Goal: Find specific page/section: Find specific page/section

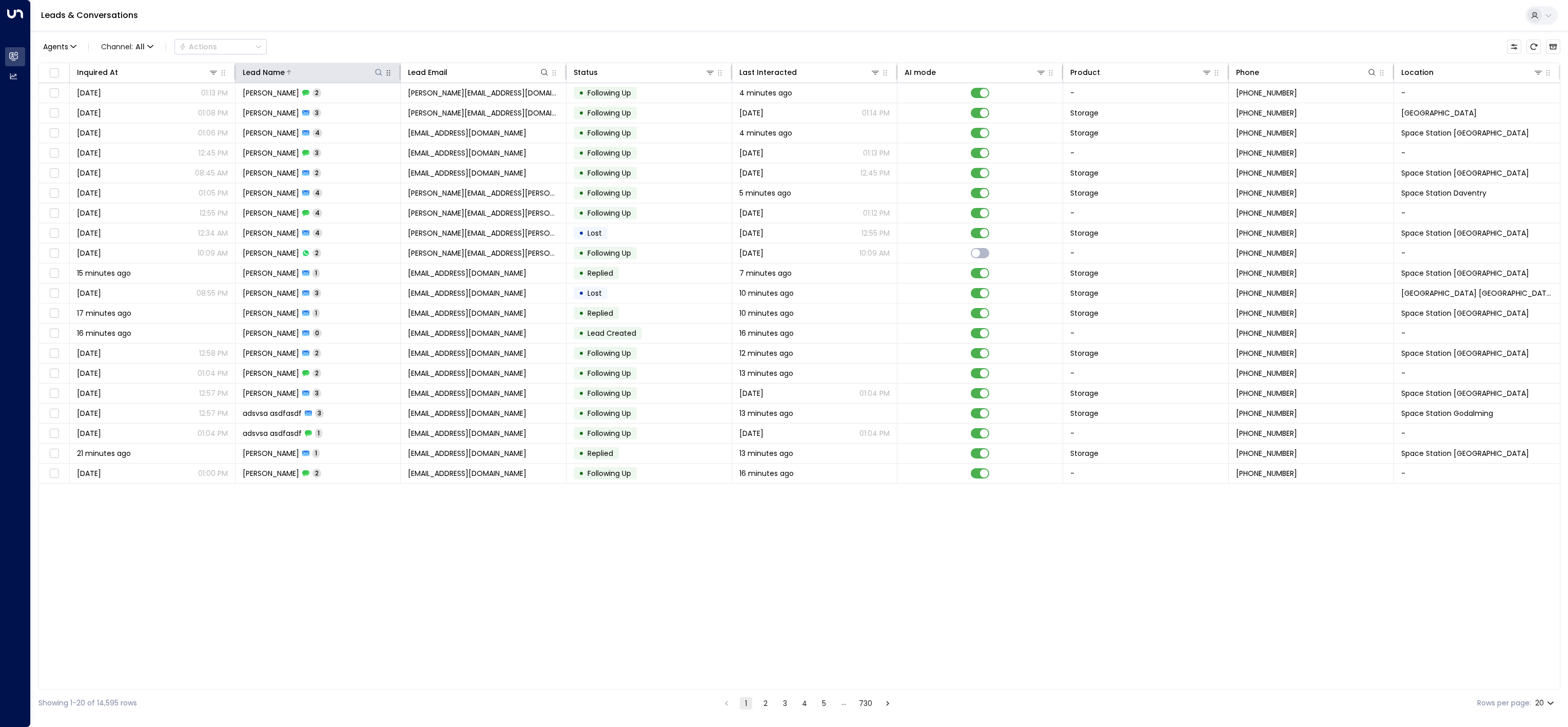
click at [377, 72] on icon at bounding box center [378, 72] width 9 height 9
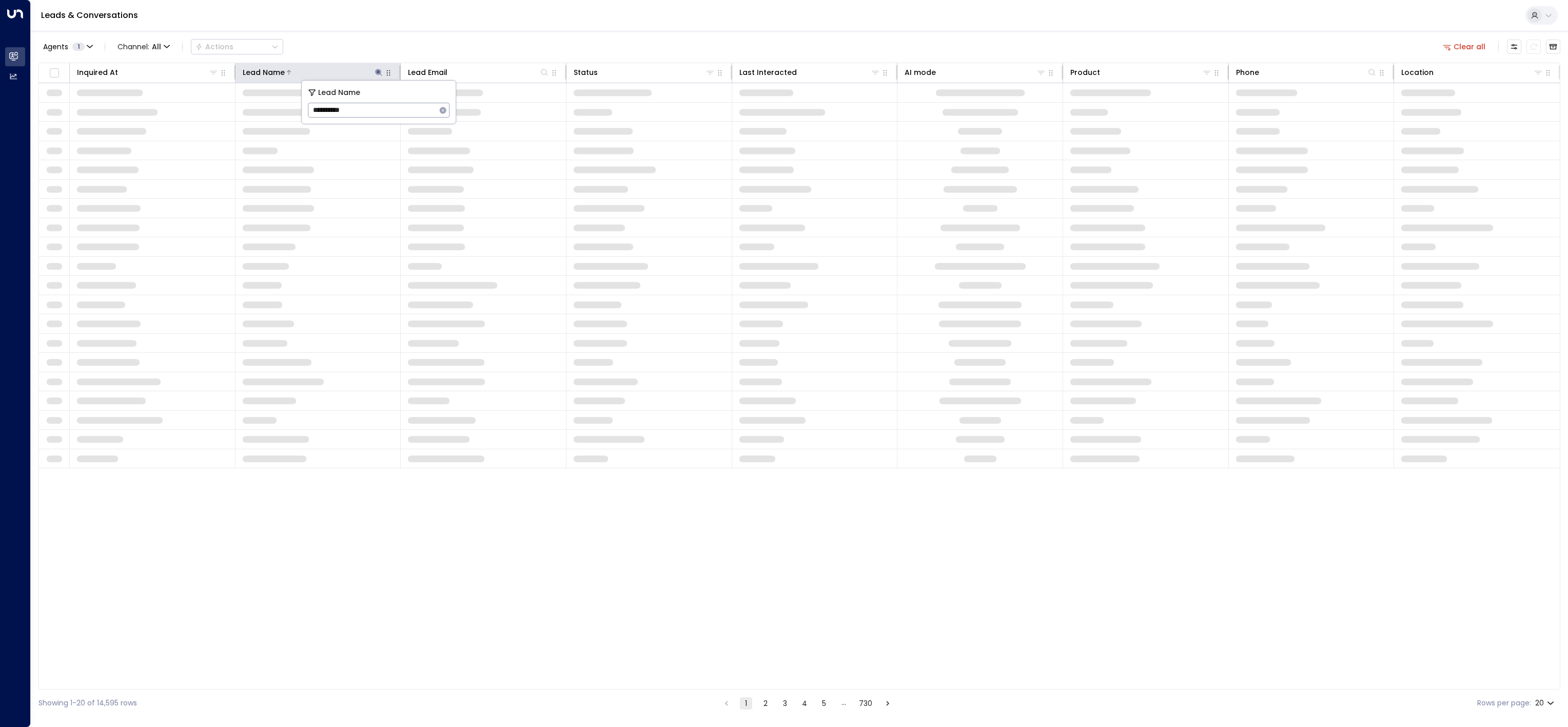
type input "**********"
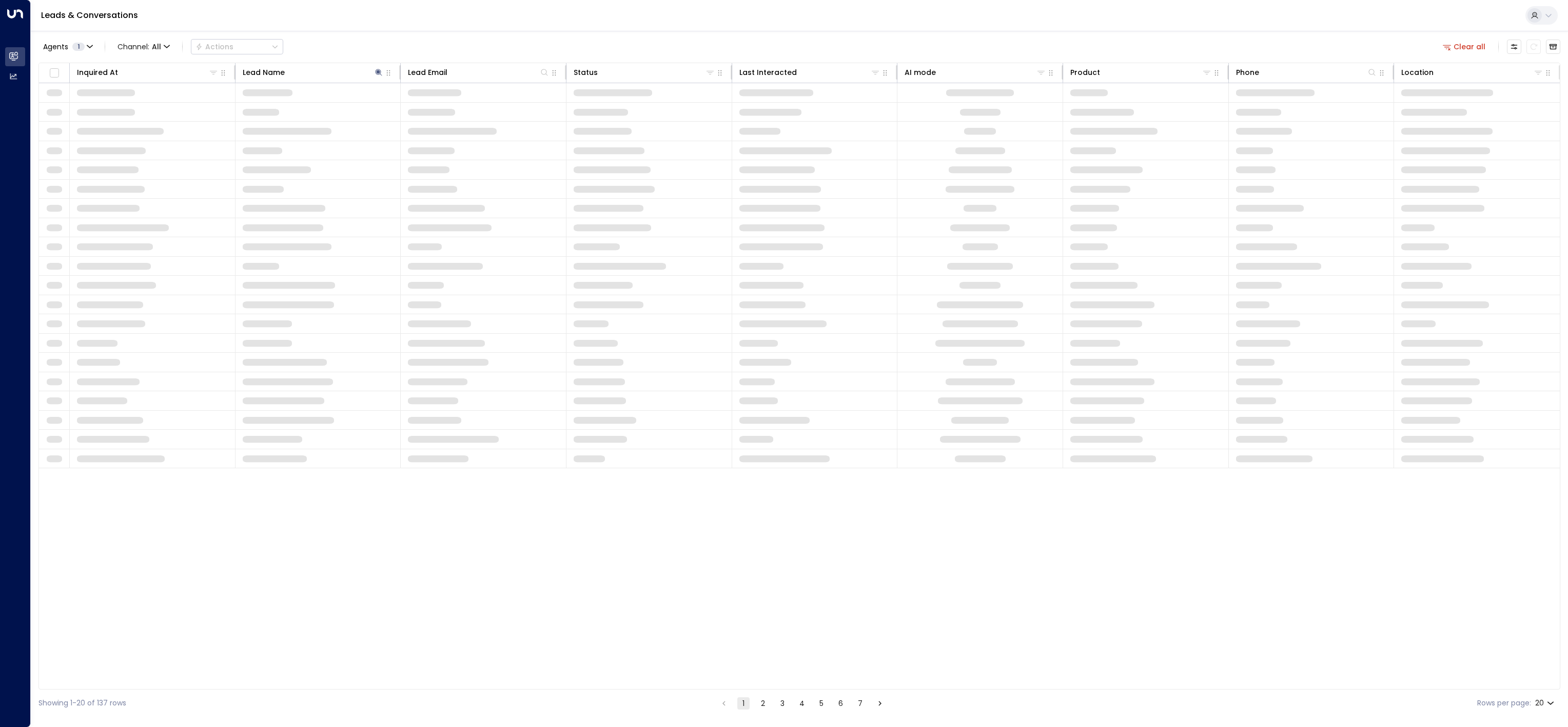
click at [418, 39] on div "Agents 1 Channel: All Actions Clear all" at bounding box center [799, 47] width 1522 height 22
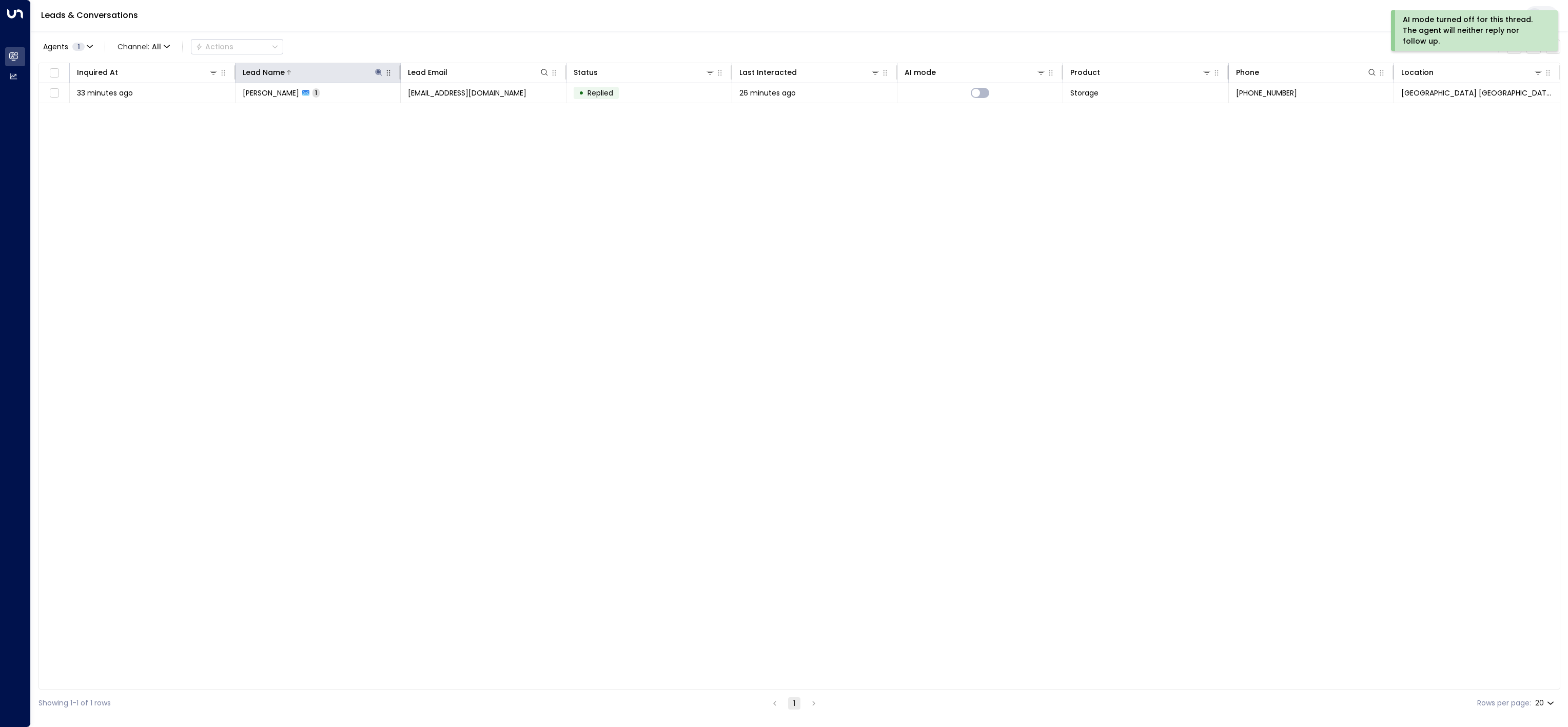
click at [377, 73] on icon at bounding box center [378, 72] width 7 height 7
click at [374, 71] on icon at bounding box center [378, 72] width 9 height 9
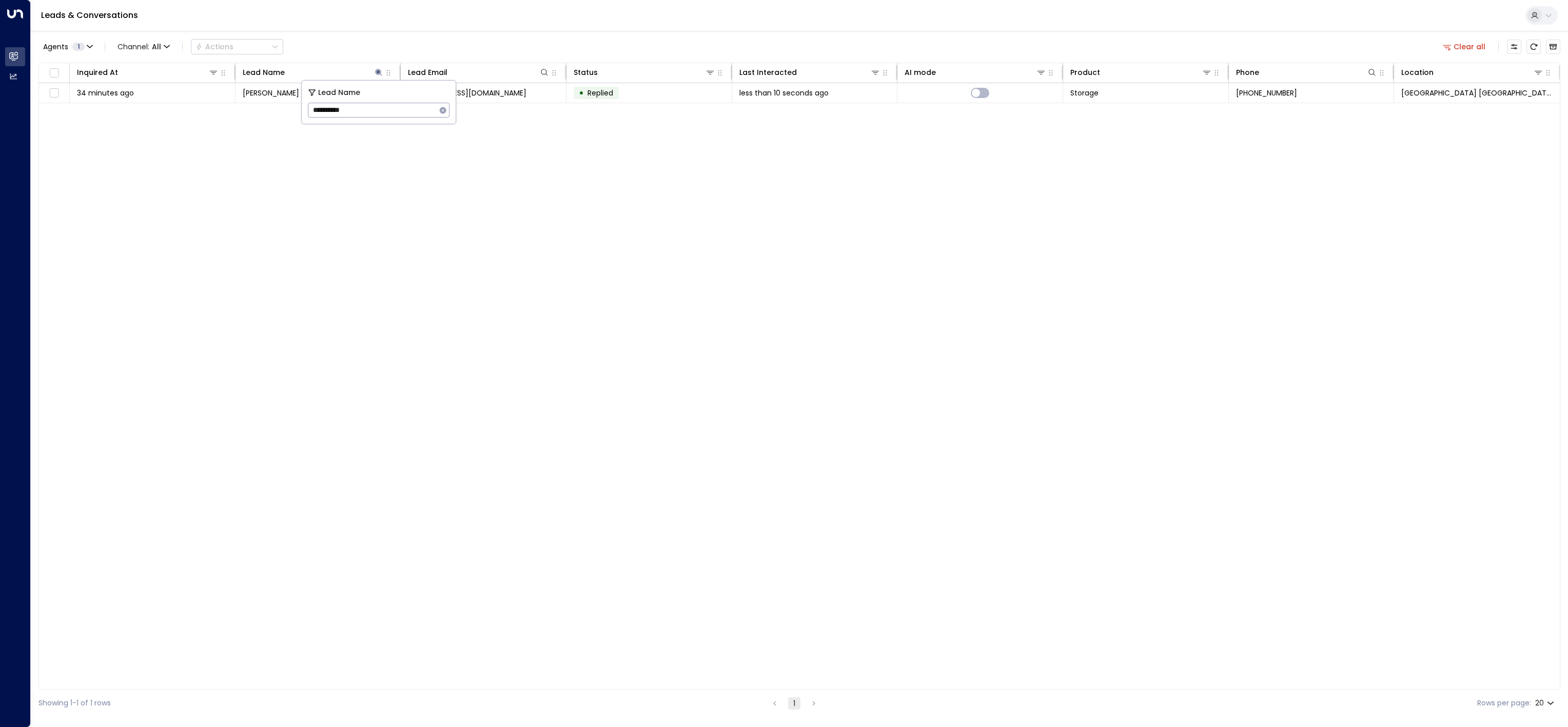
click at [445, 114] on icon "button" at bounding box center [442, 110] width 9 height 9
click at [456, 41] on div "Agents 1 Channel: All Actions Clear all" at bounding box center [799, 47] width 1522 height 22
